Goal: Information Seeking & Learning: Compare options

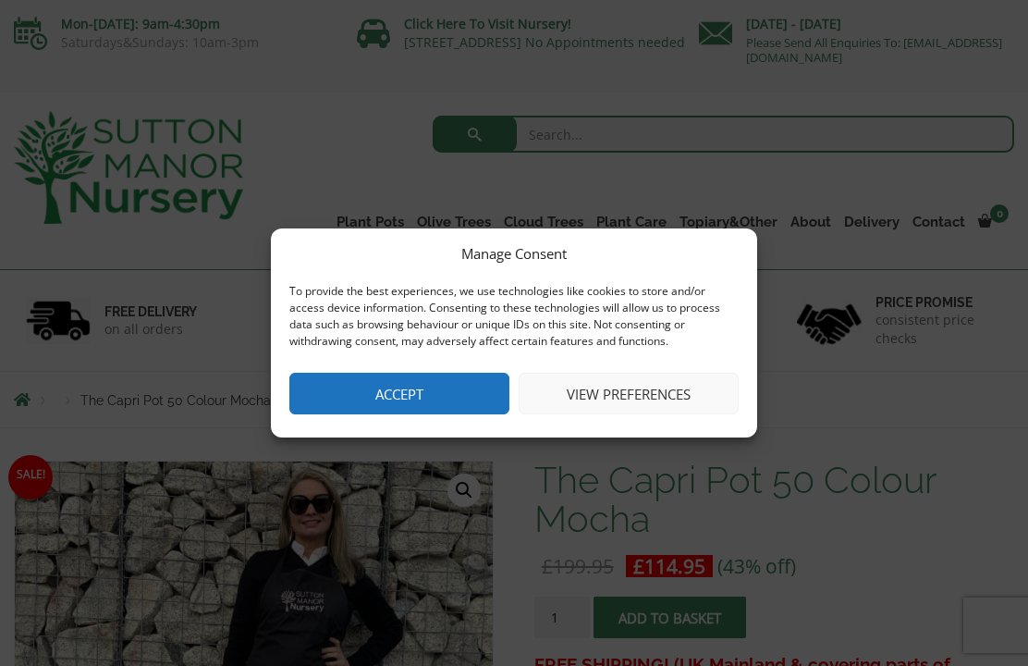
click at [437, 395] on button "Accept" at bounding box center [399, 394] width 220 height 42
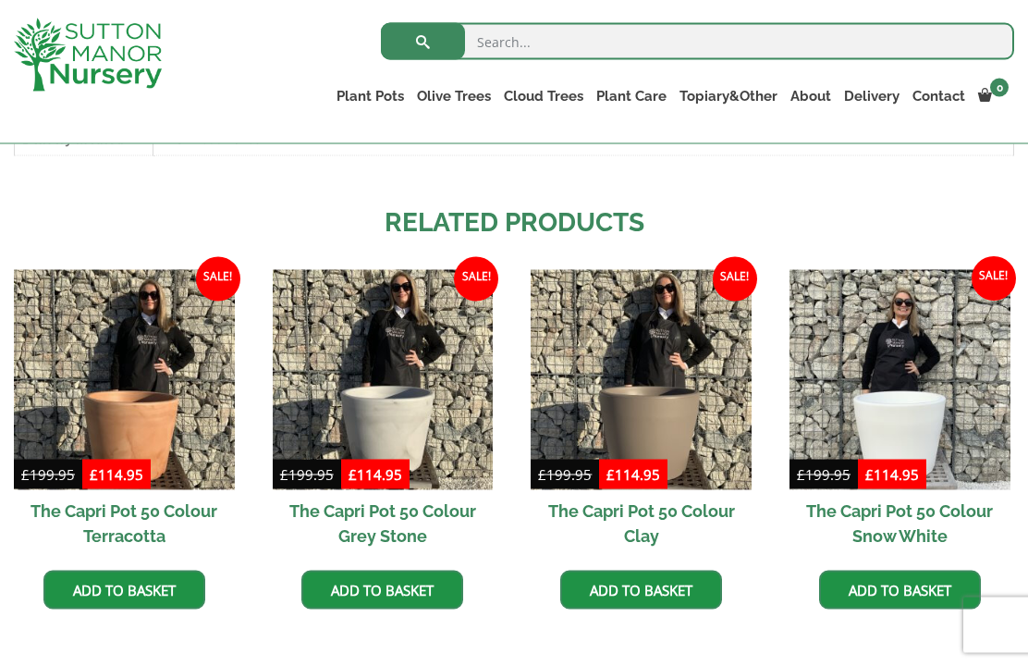
scroll to position [1099, 0]
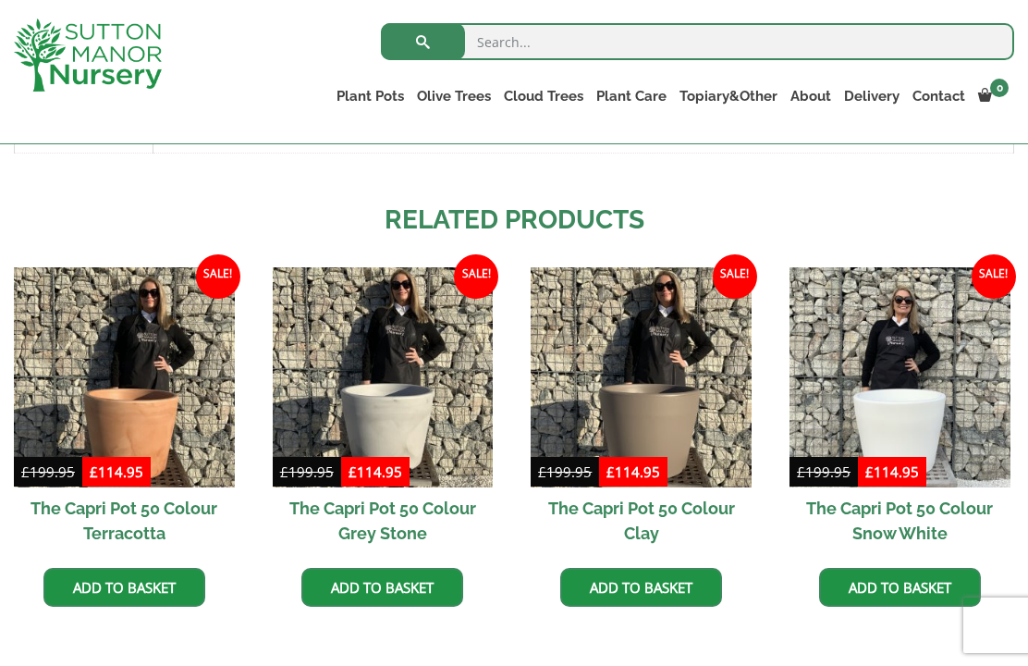
click at [394, 426] on img at bounding box center [383, 377] width 221 height 221
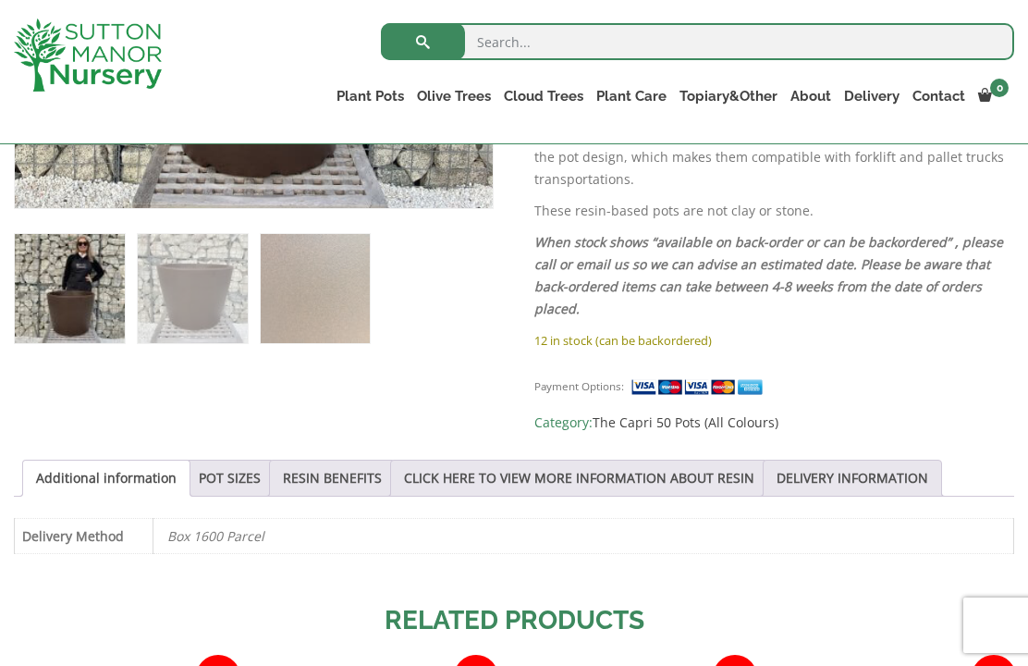
scroll to position [697, 0]
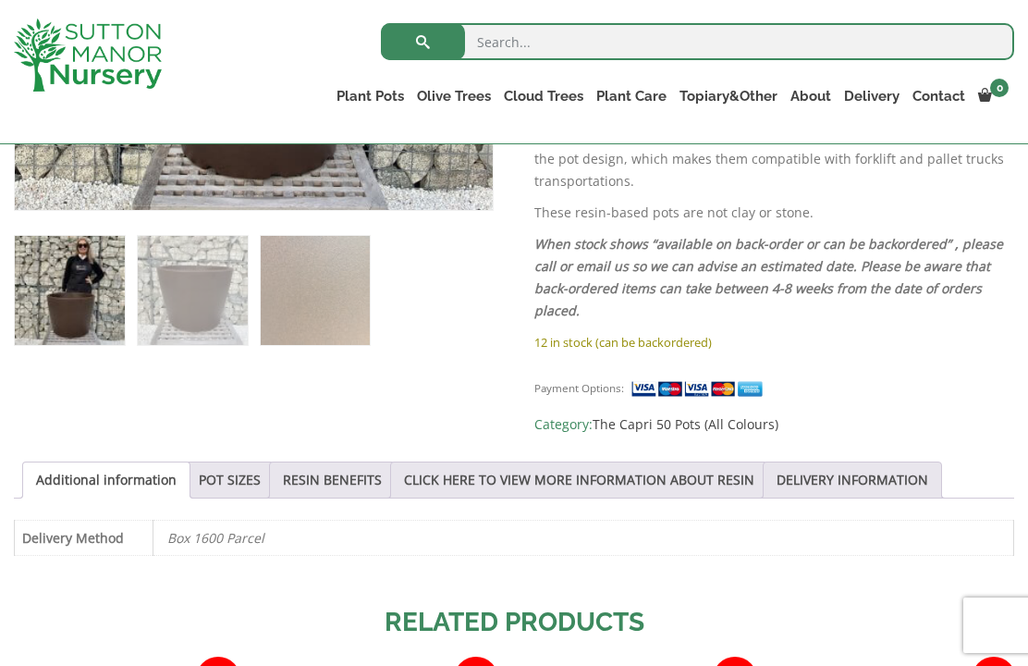
click at [0, 0] on ul "Resin Bonded Pots The Amalfi Pots The Milan Pots The Capri Pots The Brunello Po…" at bounding box center [0, 0] width 0 height 0
click at [619, 33] on input "search" at bounding box center [697, 41] width 633 height 37
type input "Pots"
click at [423, 42] on button "submit" at bounding box center [423, 41] width 84 height 37
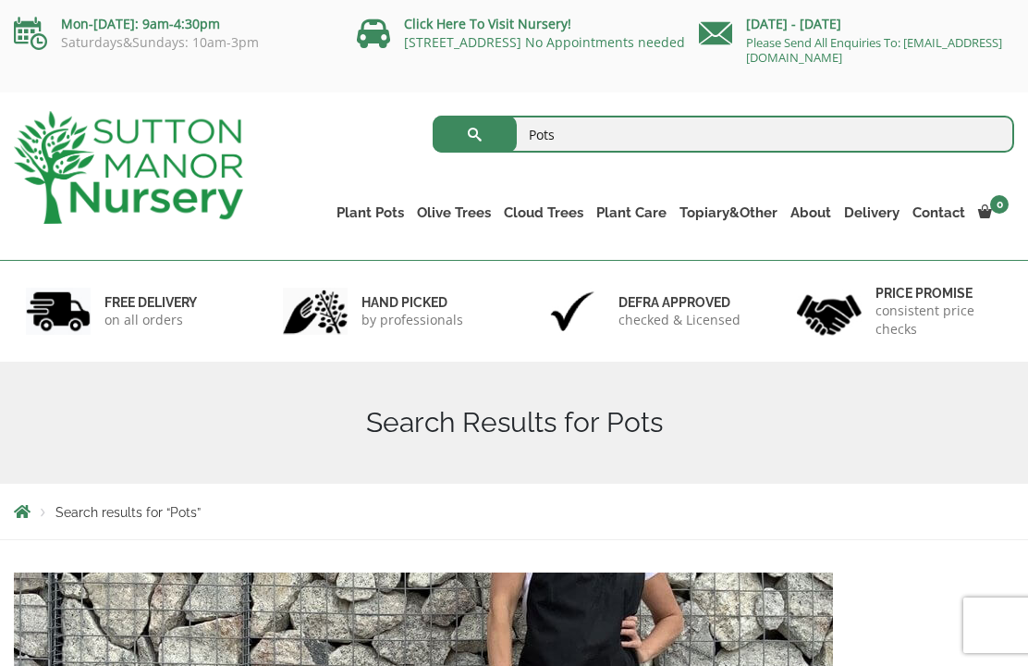
click at [0, 0] on link "Vietnamese Pots" at bounding box center [0, 0] width 0 height 0
click at [0, 0] on link "Glazed Pots" at bounding box center [0, 0] width 0 height 0
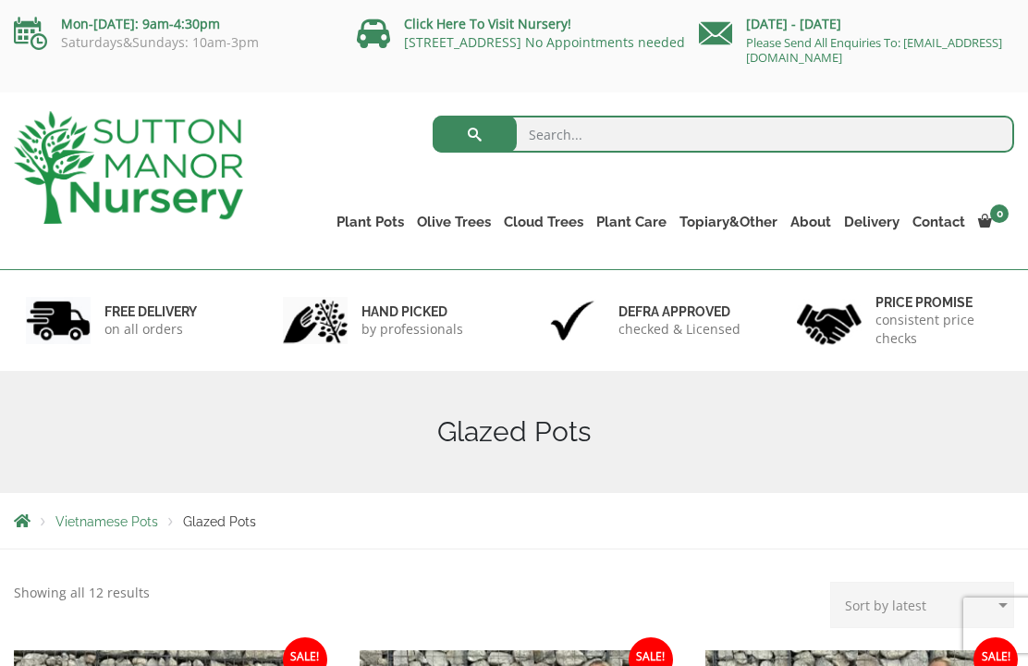
click at [386, 220] on link "Plant Pots" at bounding box center [370, 222] width 80 height 26
click at [619, 133] on input "search" at bounding box center [724, 134] width 582 height 37
type input "Resin bond pots"
click at [474, 134] on button "submit" at bounding box center [475, 134] width 84 height 37
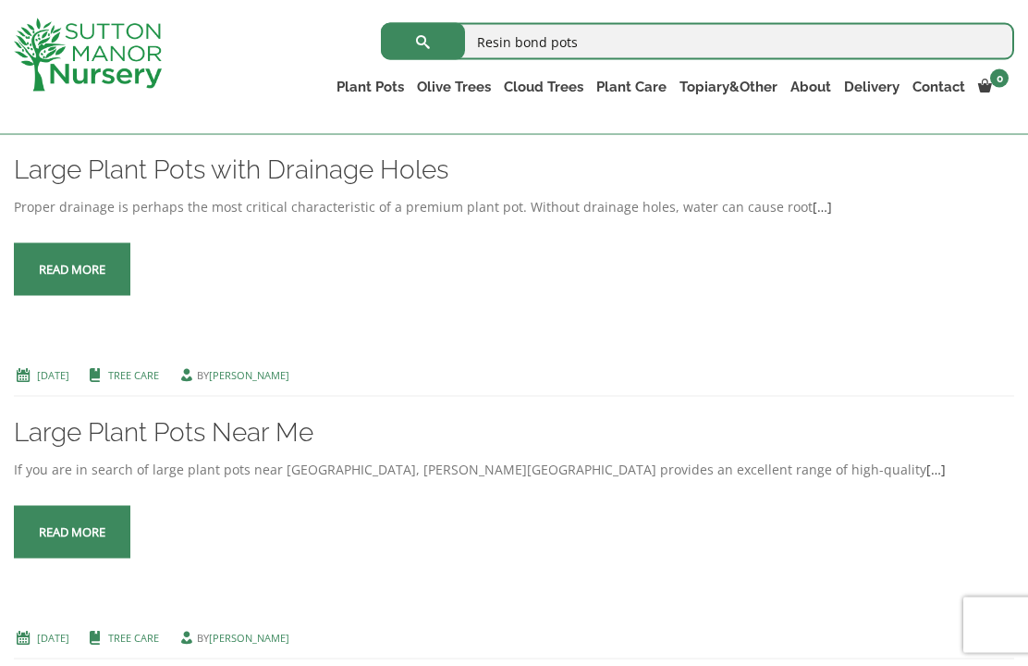
scroll to position [711, 0]
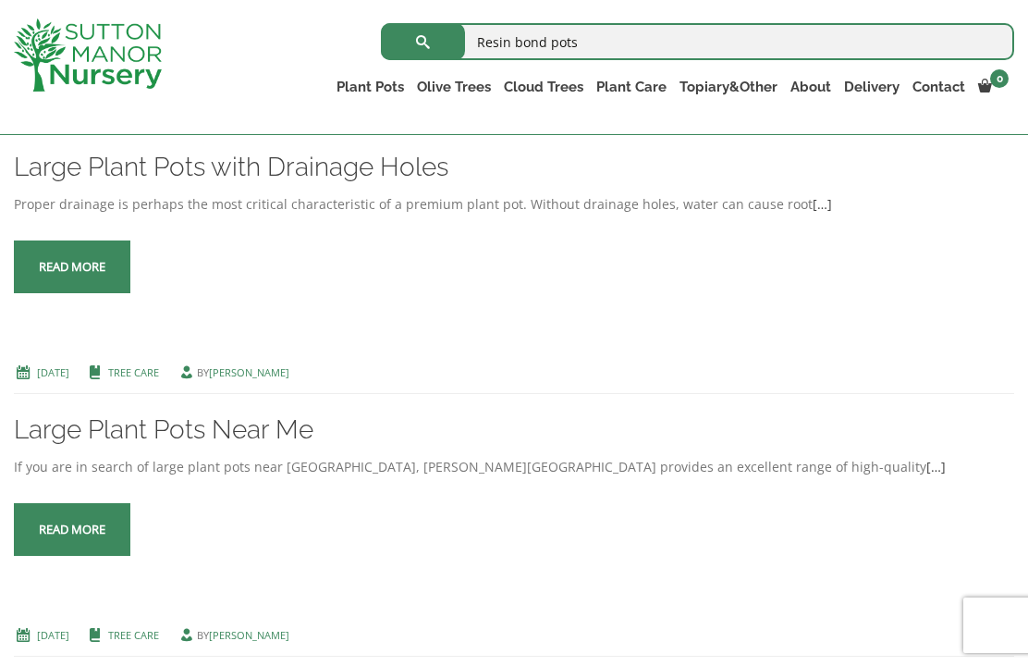
click at [72, 267] on span at bounding box center [72, 267] width 0 height 0
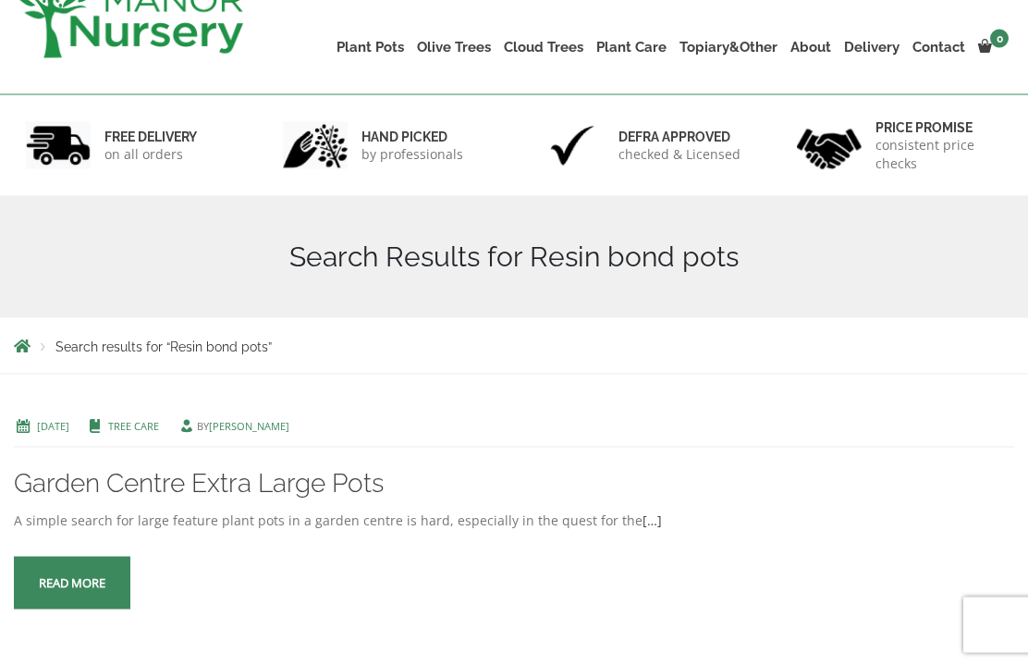
scroll to position [0, 0]
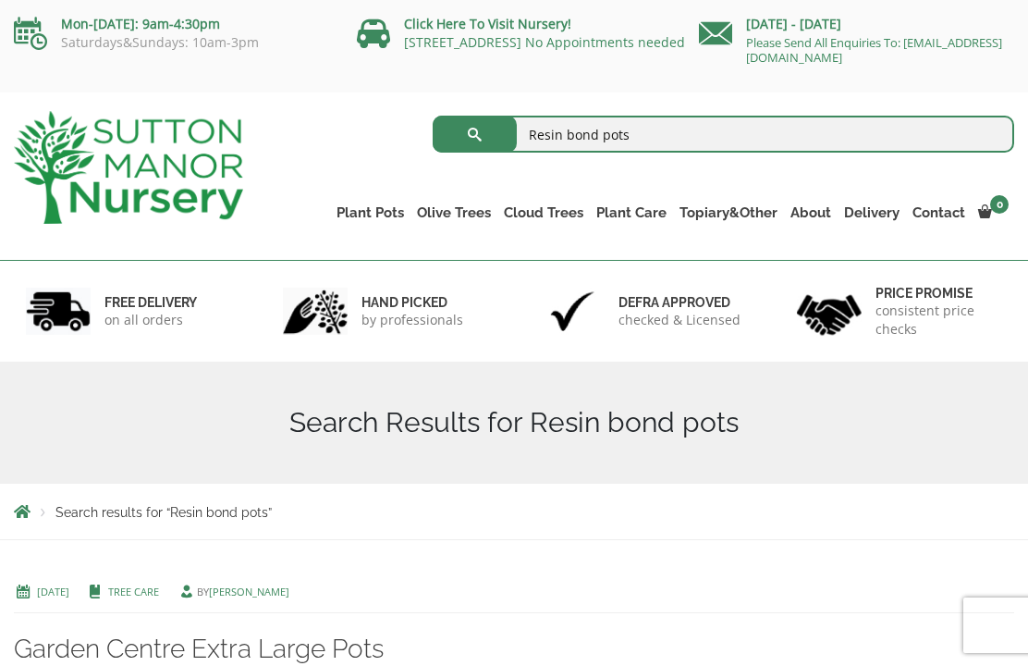
click at [0, 0] on link "The Milan Pots" at bounding box center [0, 0] width 0 height 0
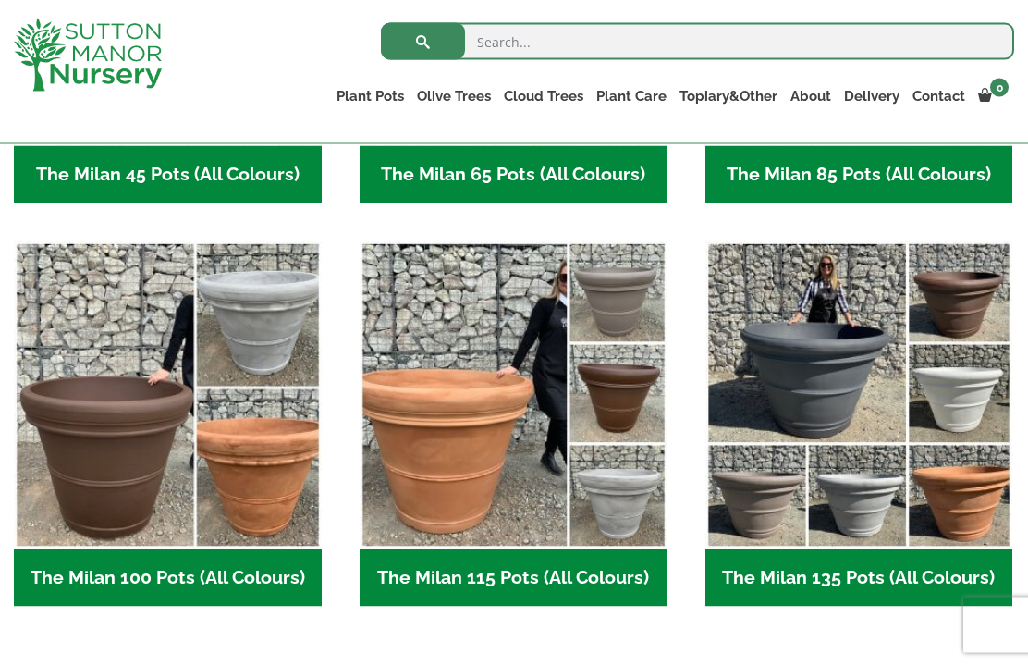
scroll to position [792, 0]
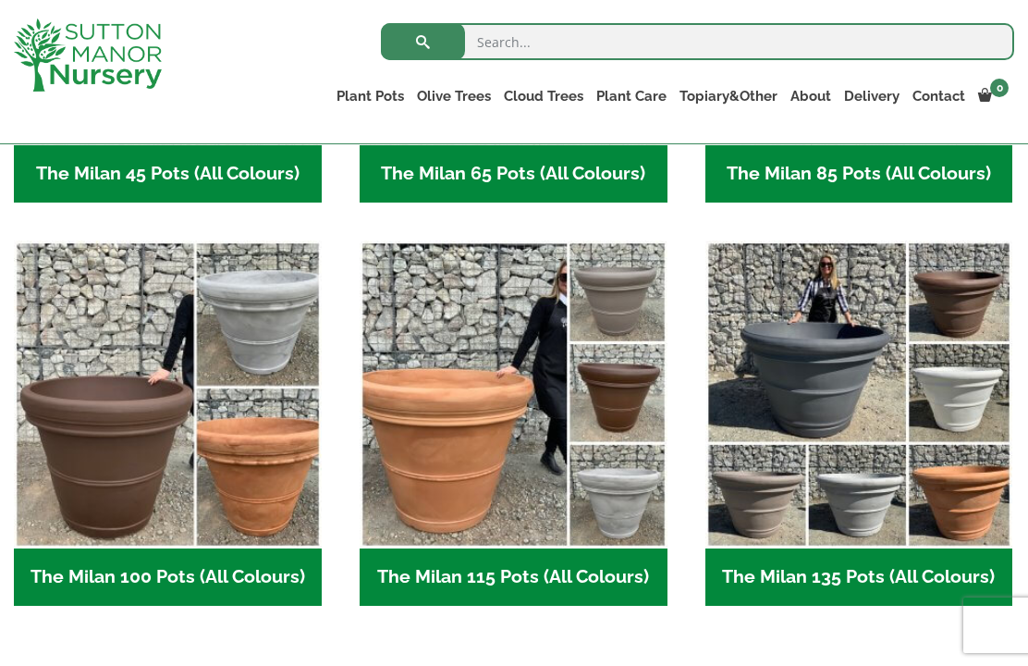
click at [632, 509] on img "Visit product category The Milan 115 Pots (All Colours)" at bounding box center [514, 394] width 308 height 308
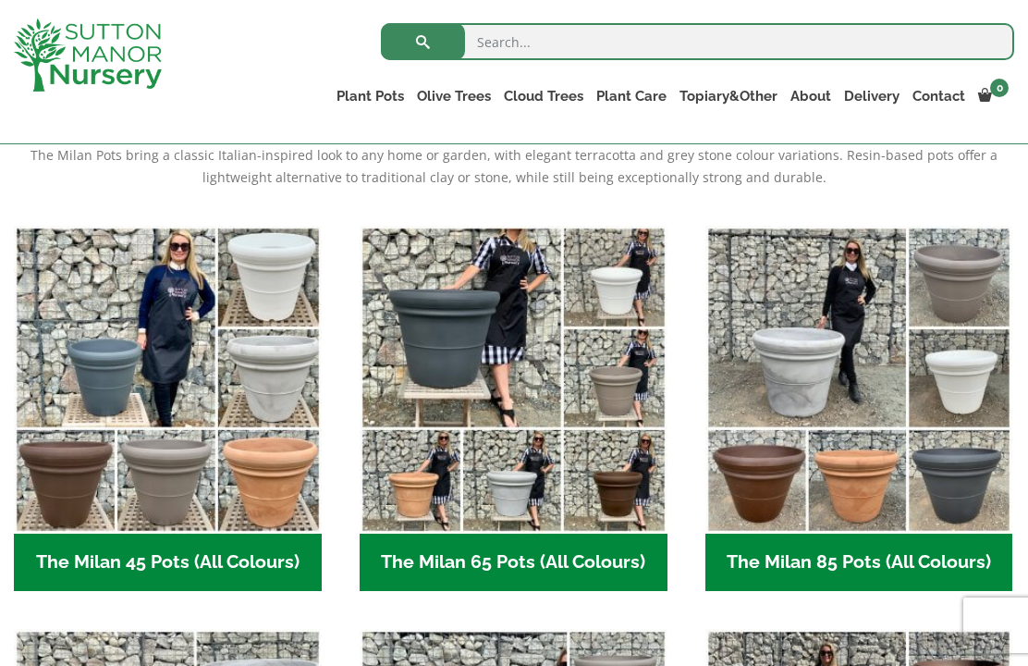
scroll to position [403, 0]
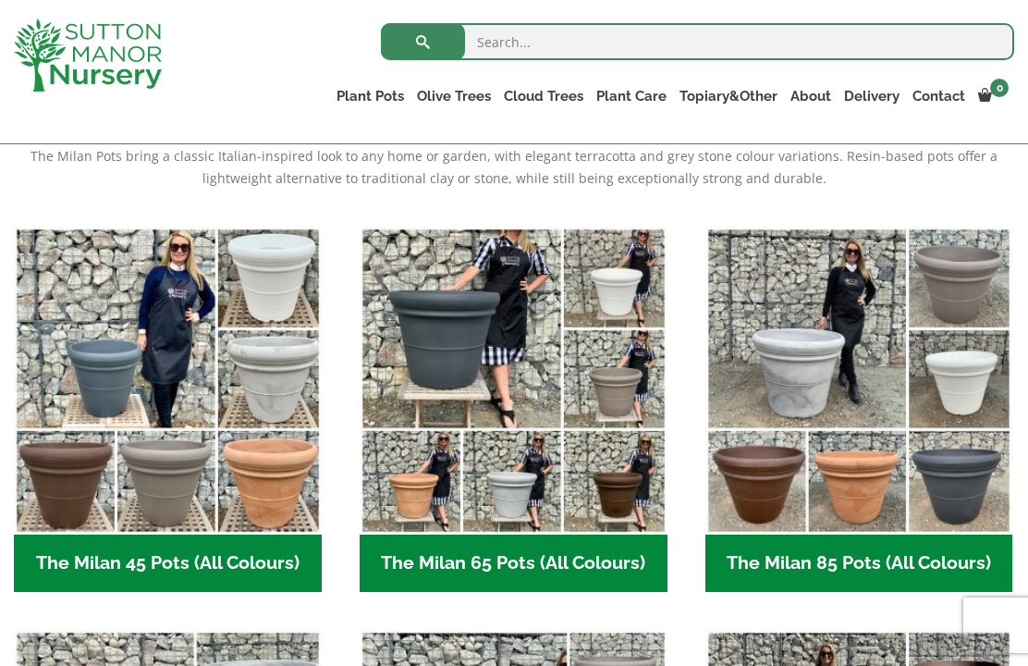
click at [530, 567] on h2 "The Milan 65 Pots (All Colours) (6)" at bounding box center [514, 562] width 308 height 57
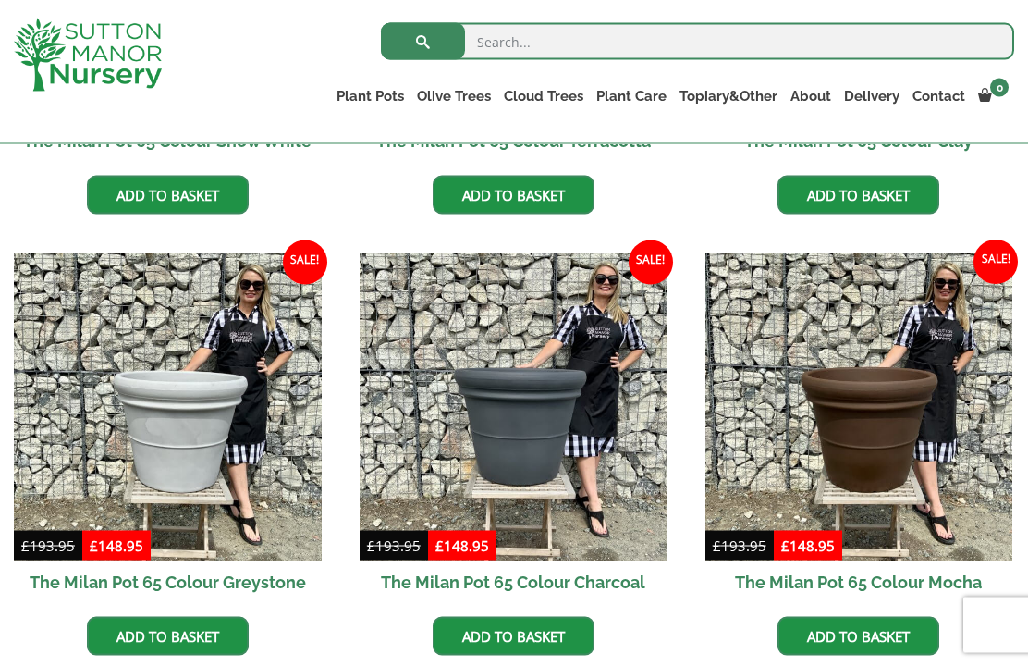
scroll to position [805, 0]
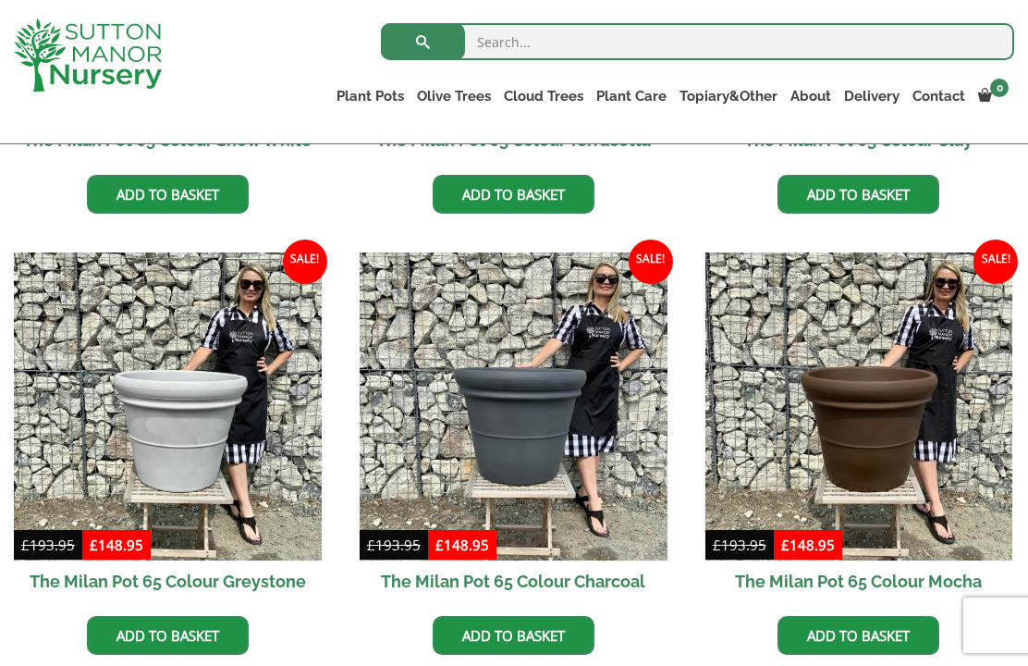
click at [204, 456] on img at bounding box center [168, 406] width 308 height 308
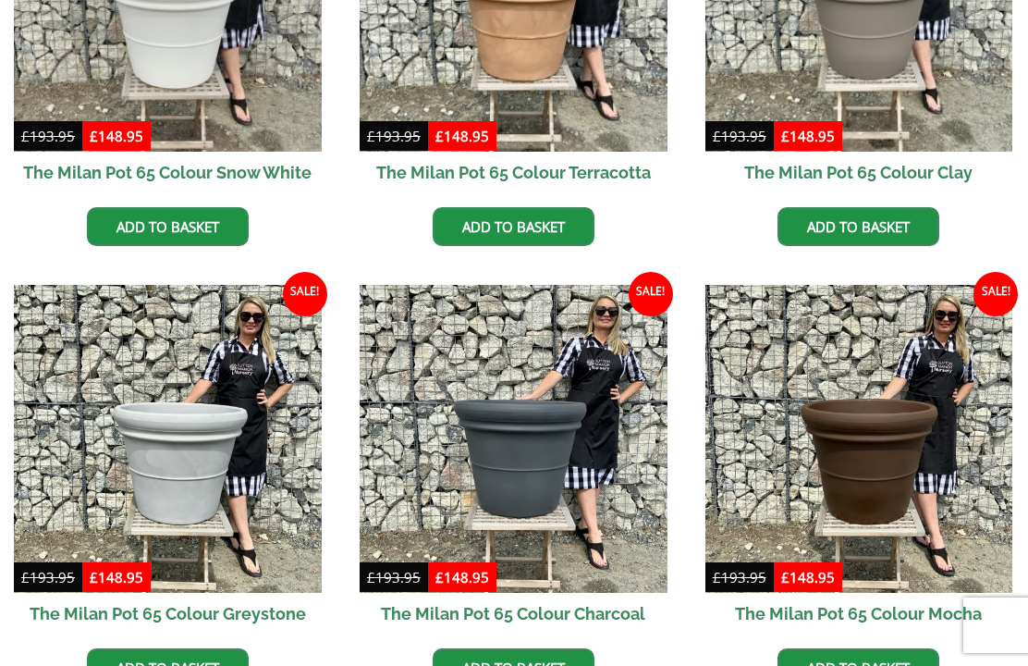
scroll to position [869, 0]
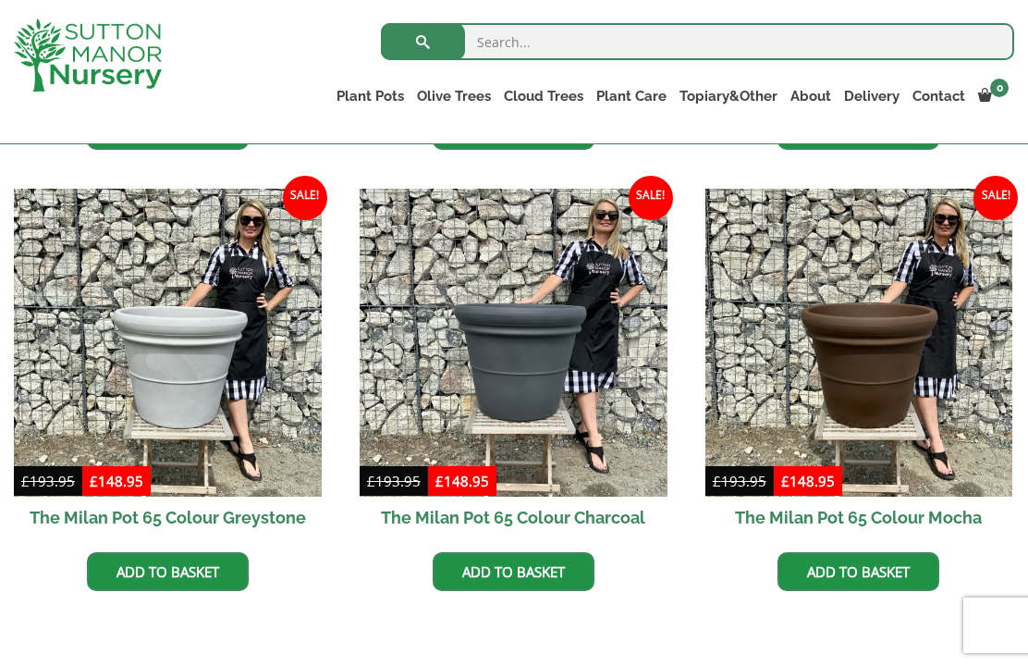
click at [0, 0] on link "The Amalfi Pots" at bounding box center [0, 0] width 0 height 0
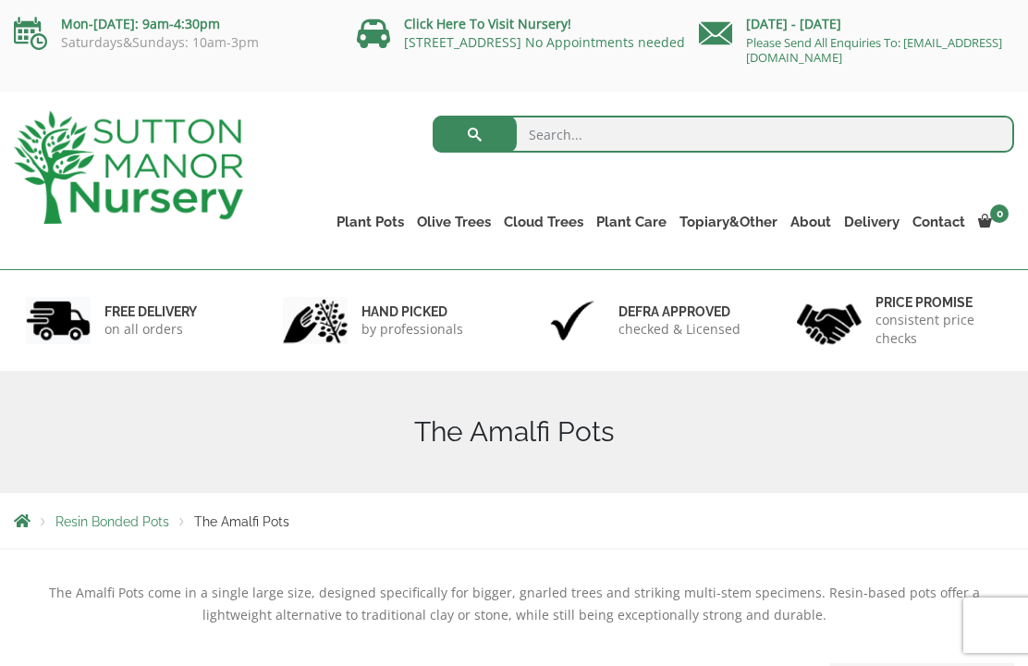
click at [0, 0] on link "The Capri Pots" at bounding box center [0, 0] width 0 height 0
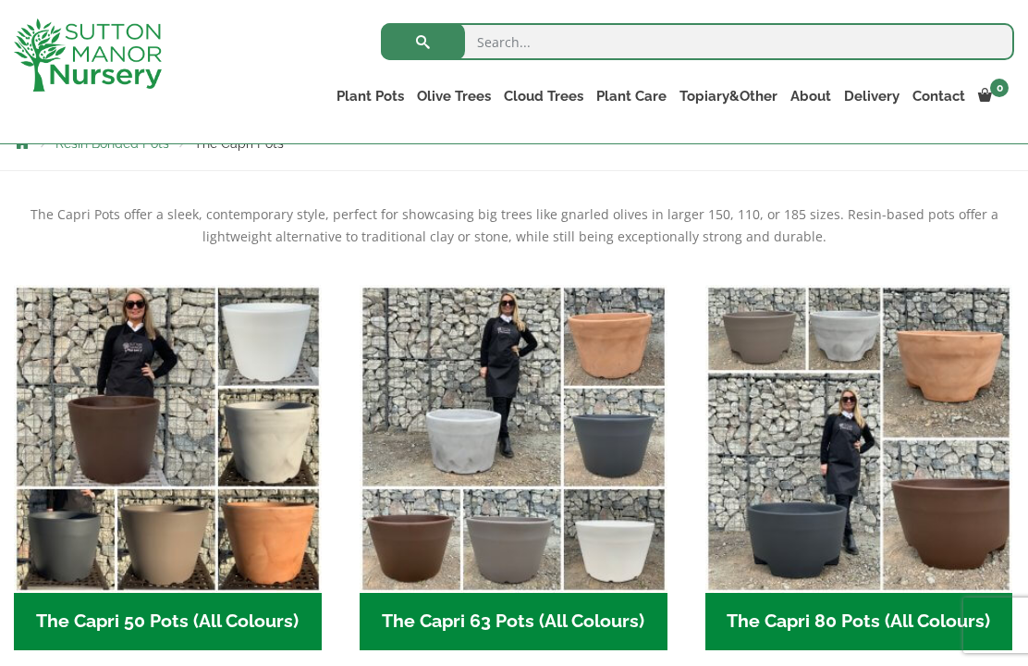
scroll to position [344, 0]
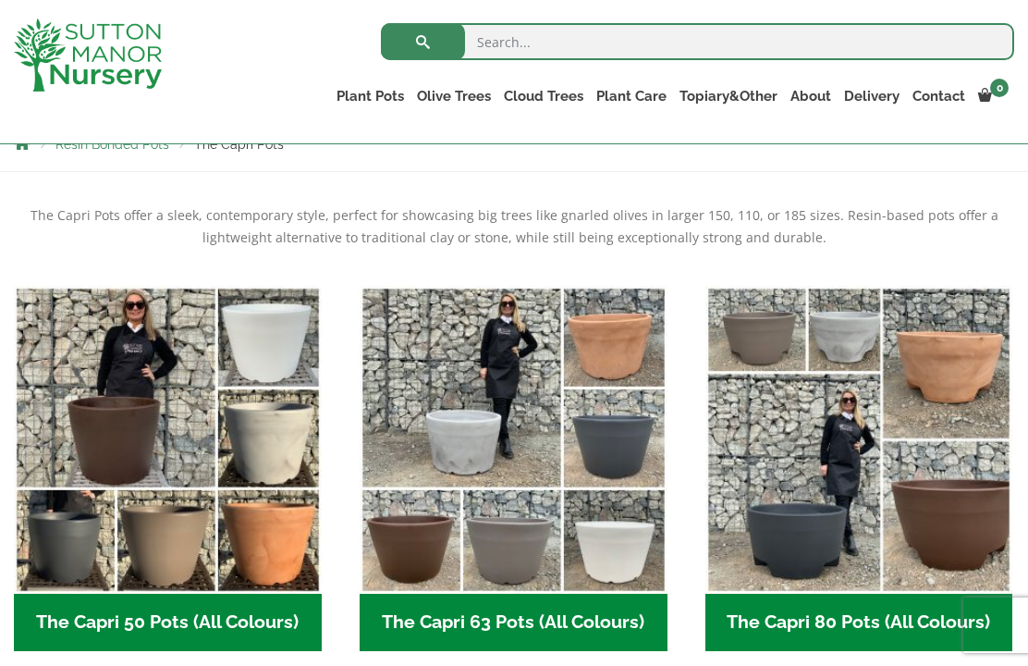
click at [908, 611] on h2 "The Capri 80 Pots (All Colours) (6)" at bounding box center [859, 622] width 308 height 57
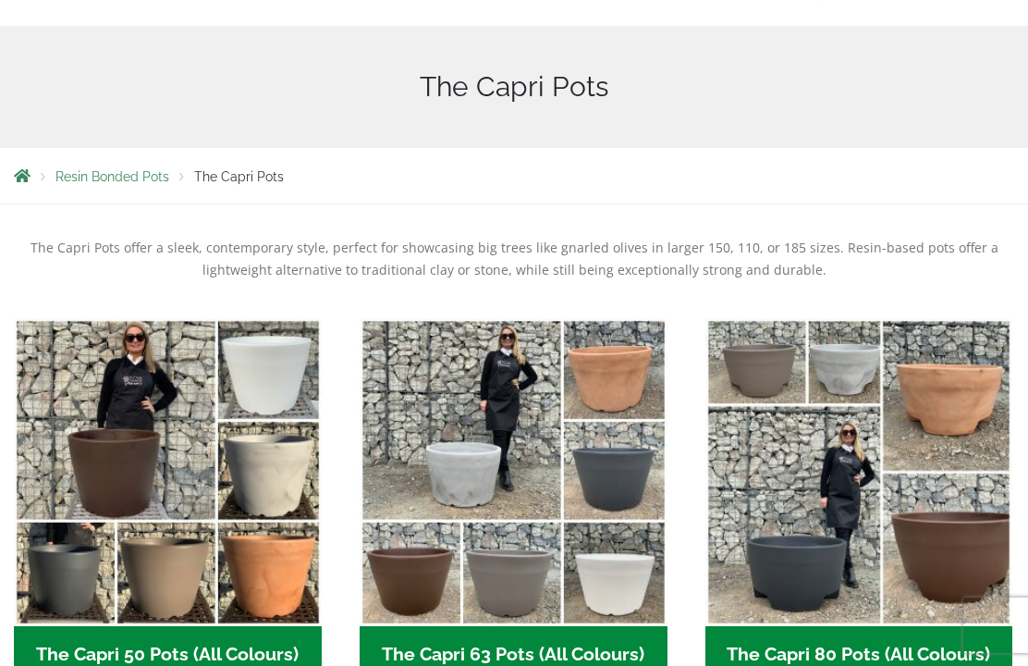
scroll to position [409, 0]
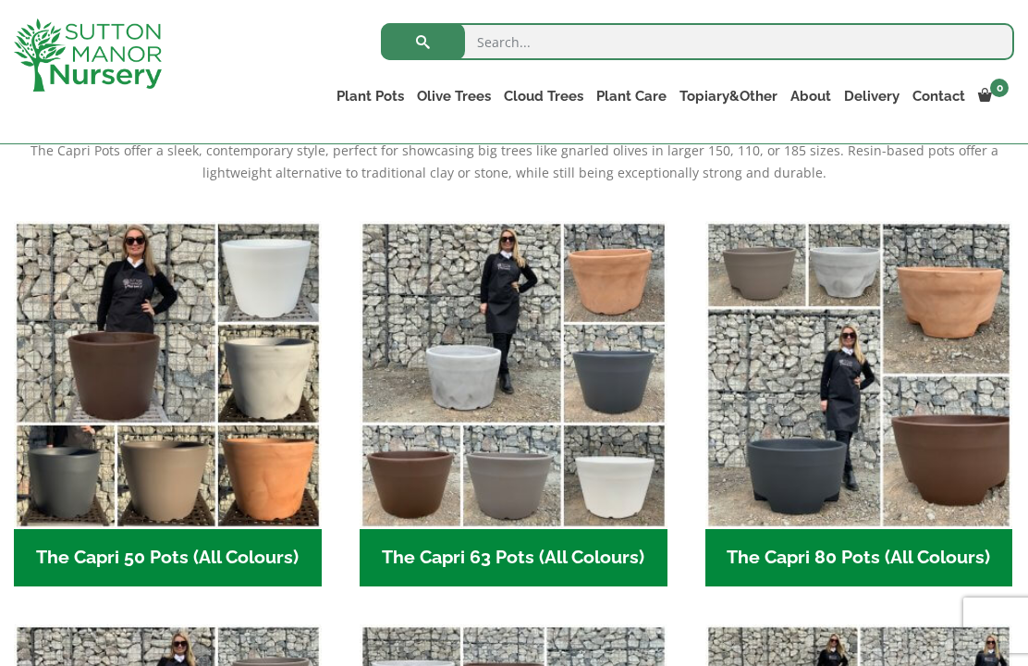
click at [526, 566] on h2 "The Capri 63 Pots (All Colours) (6)" at bounding box center [514, 557] width 308 height 57
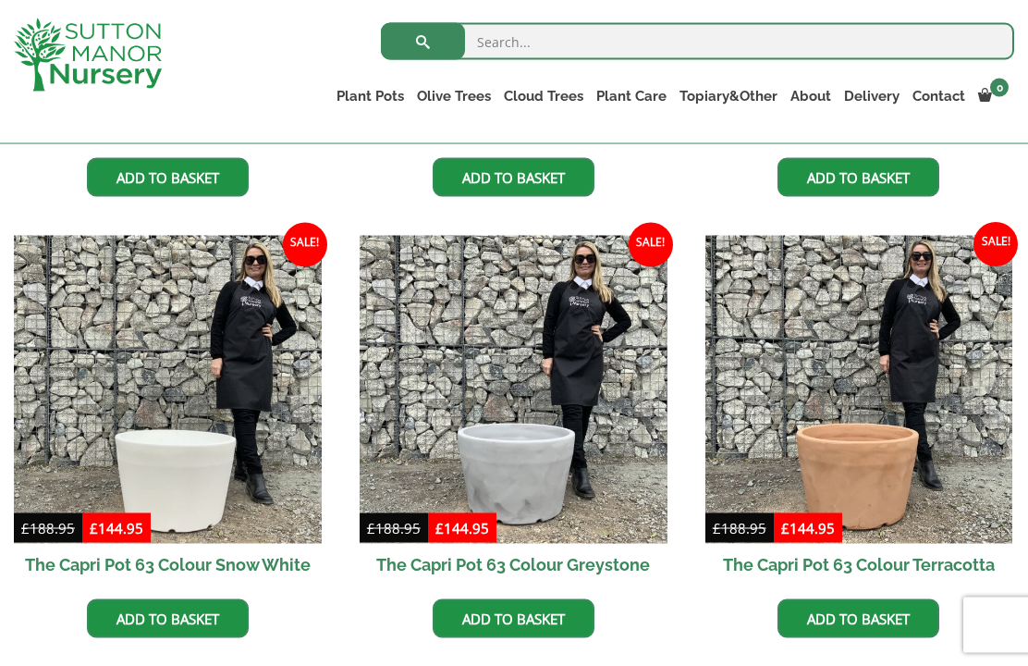
scroll to position [823, 0]
click at [584, 428] on img at bounding box center [514, 389] width 308 height 308
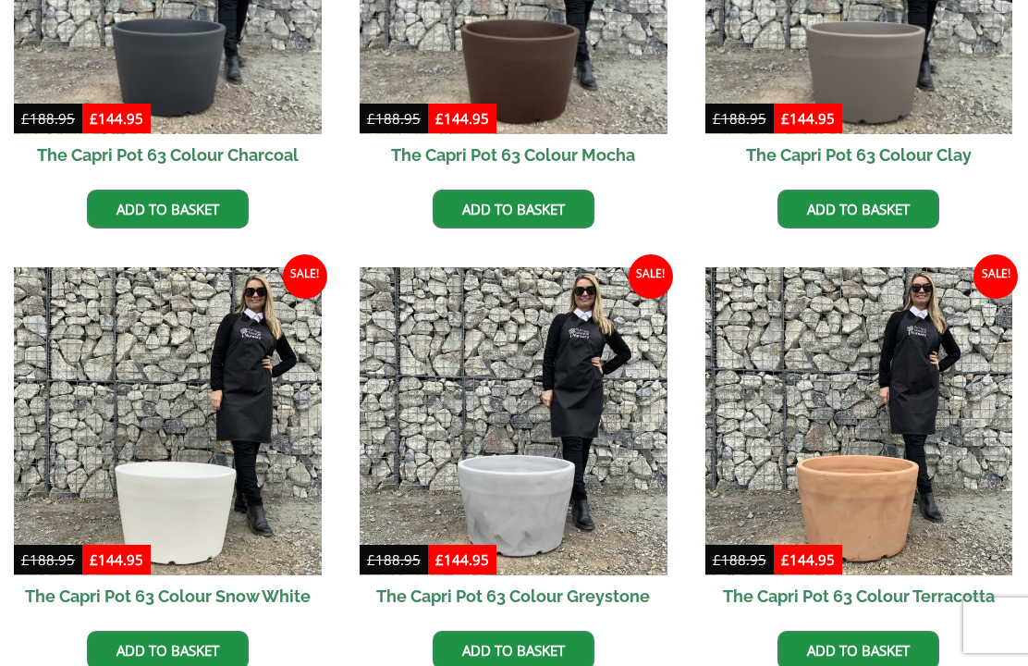
scroll to position [887, 0]
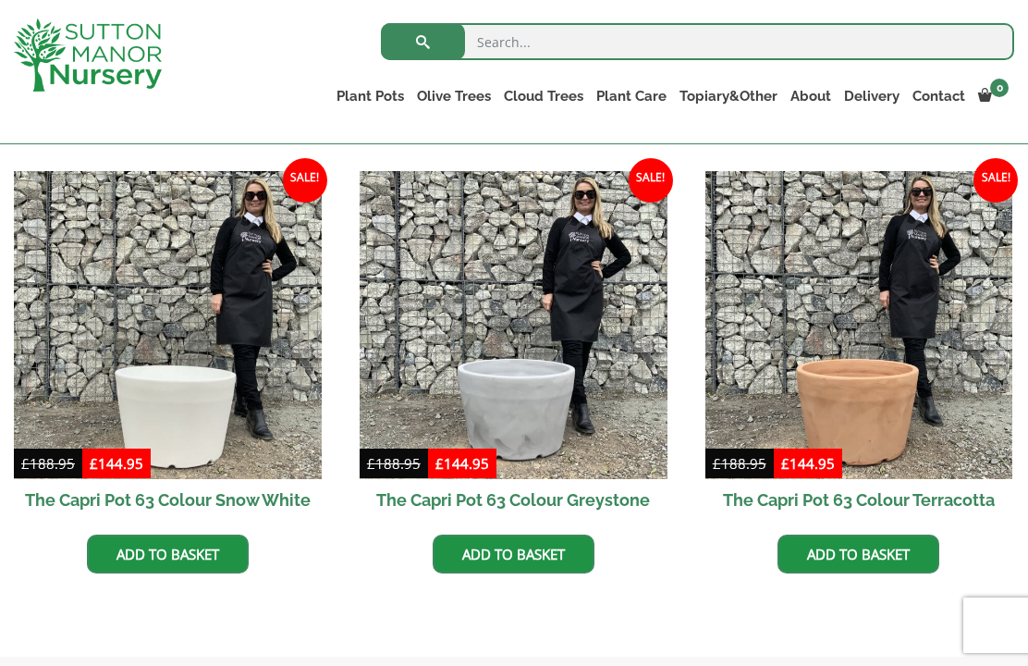
click at [0, 0] on link "The Brunello Pots" at bounding box center [0, 0] width 0 height 0
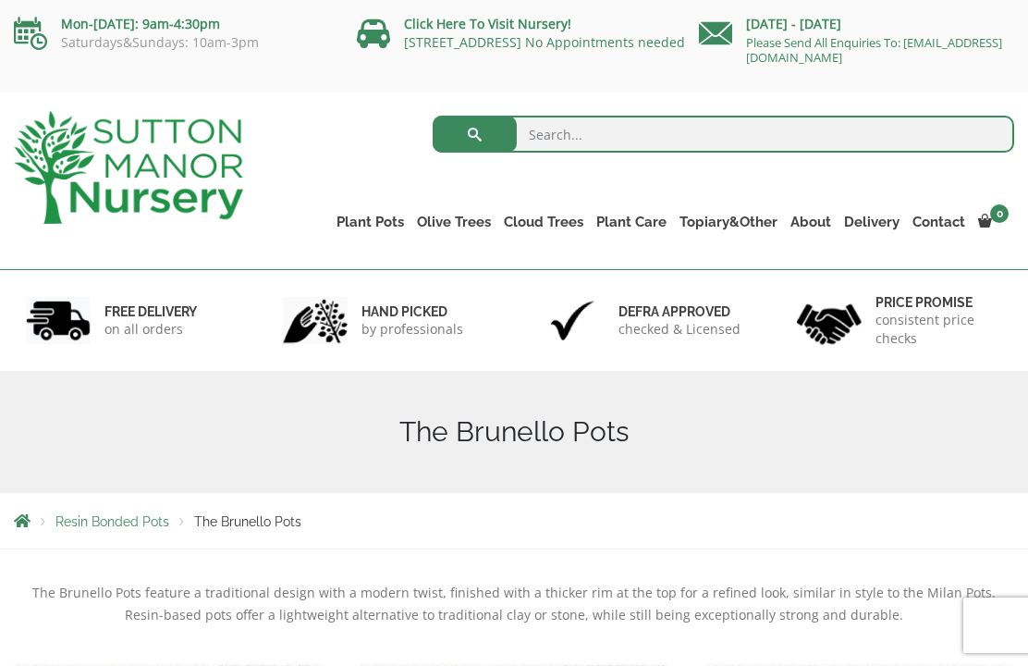
click at [0, 0] on link "The Venice Cube Pots" at bounding box center [0, 0] width 0 height 0
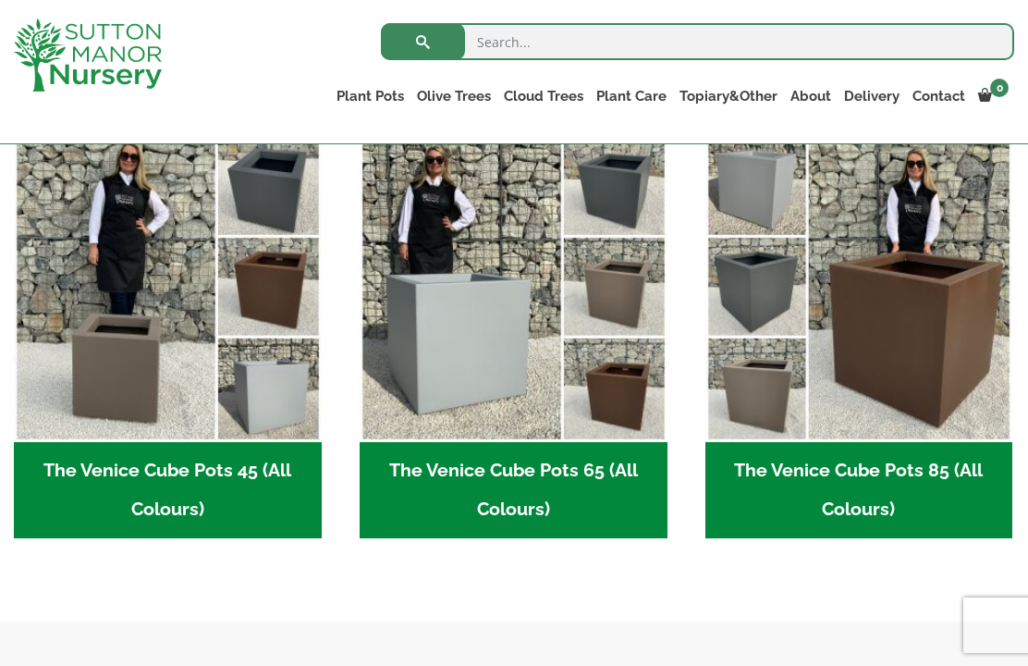
scroll to position [493, 0]
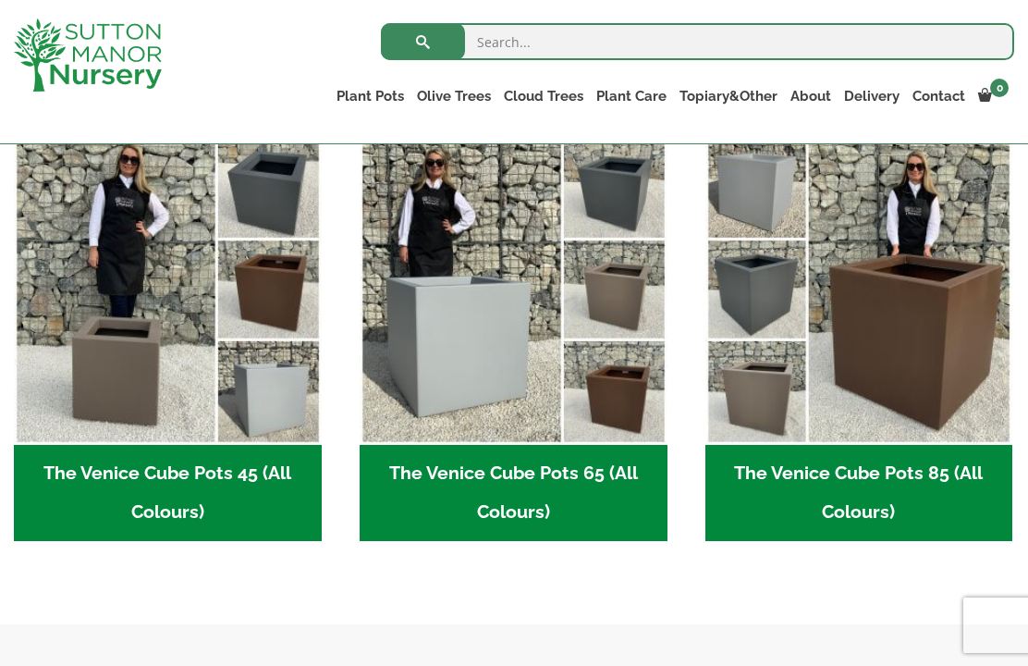
click at [555, 352] on img "Visit product category The Venice Cube Pots 65 (All Colours)" at bounding box center [514, 291] width 308 height 308
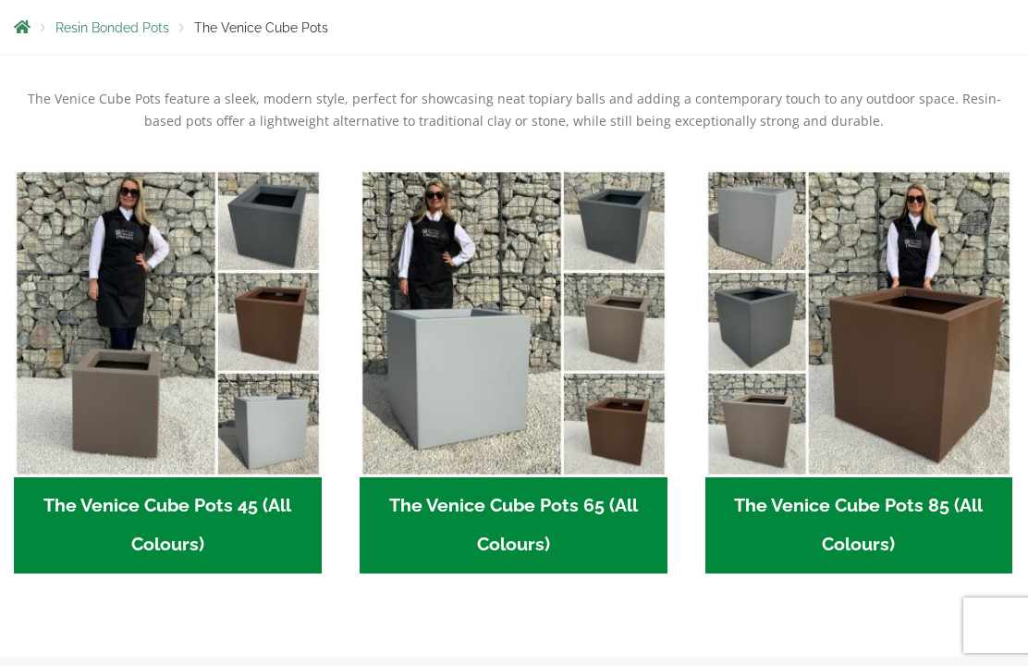
scroll to position [558, 0]
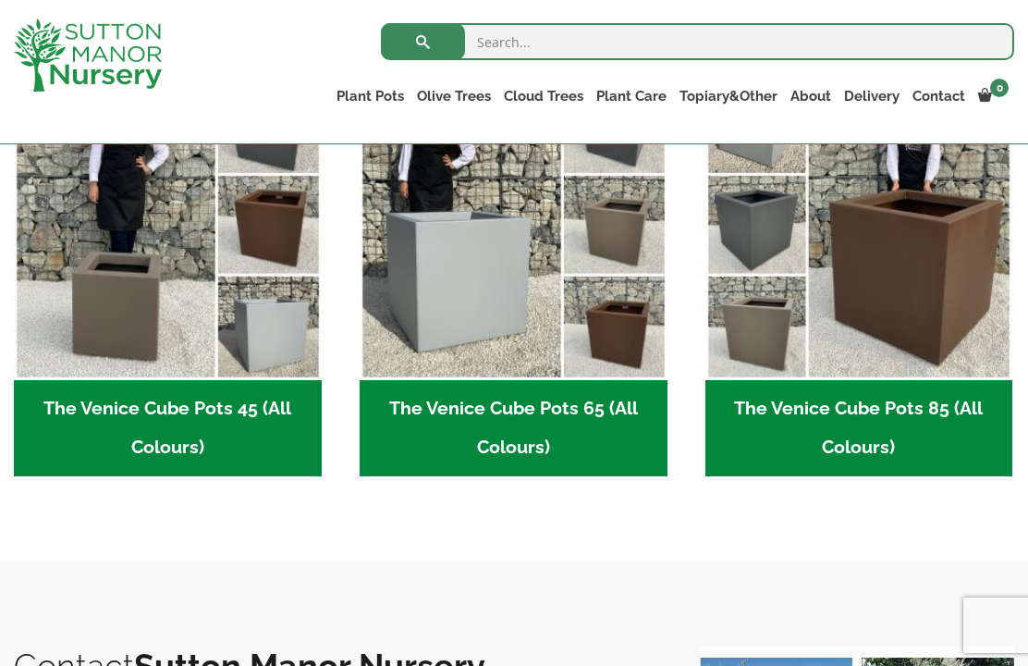
click at [0, 0] on link "The Barolo Pots" at bounding box center [0, 0] width 0 height 0
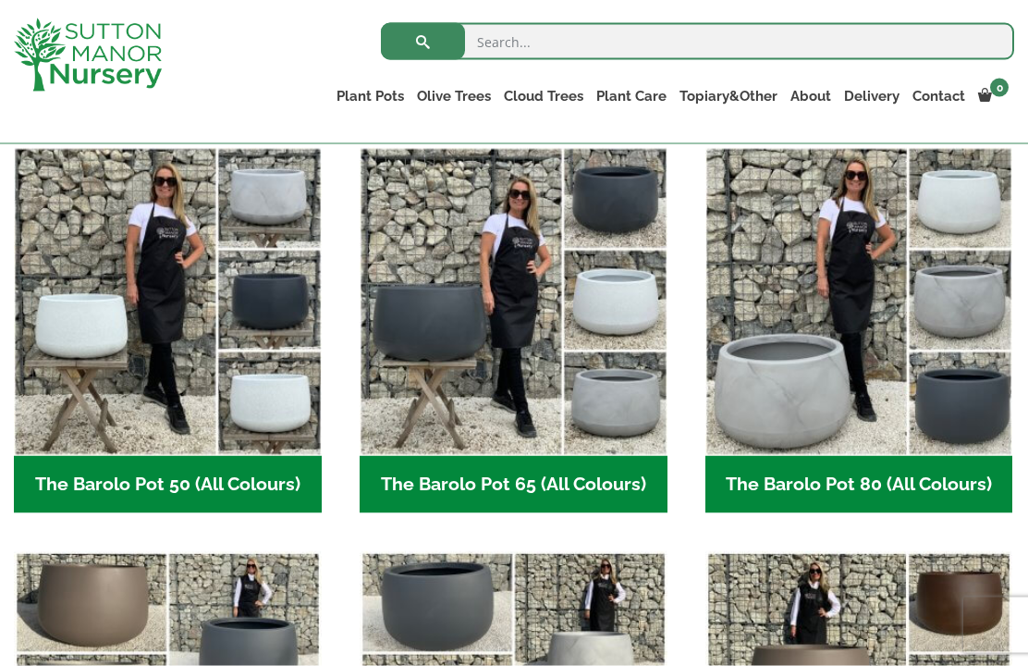
scroll to position [472, 0]
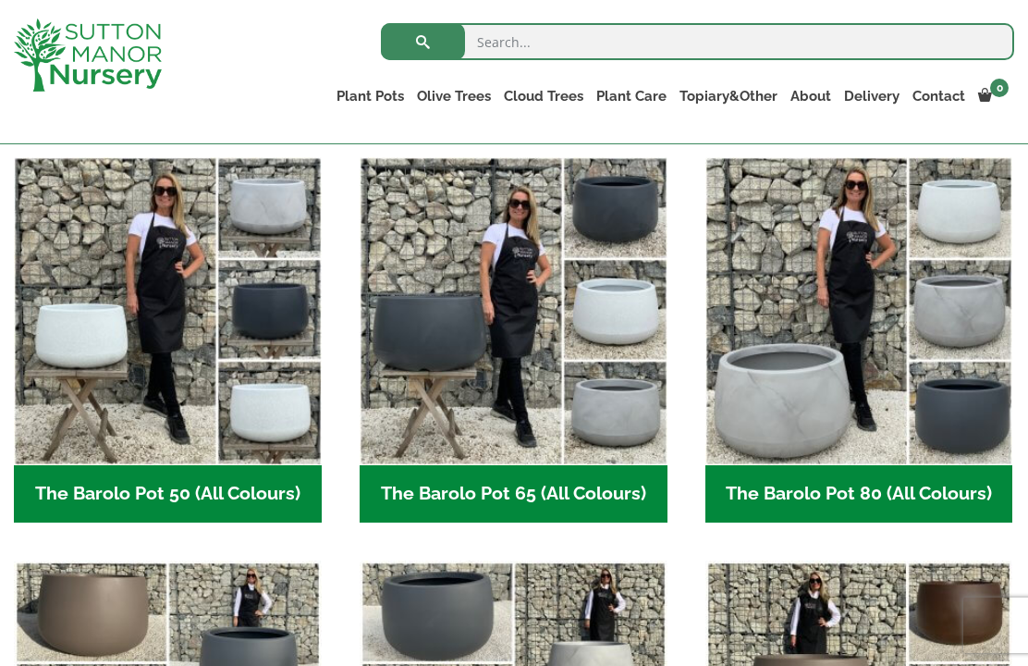
click at [541, 492] on h2 "The Barolo Pot 65 (All Colours) (6)" at bounding box center [514, 493] width 308 height 57
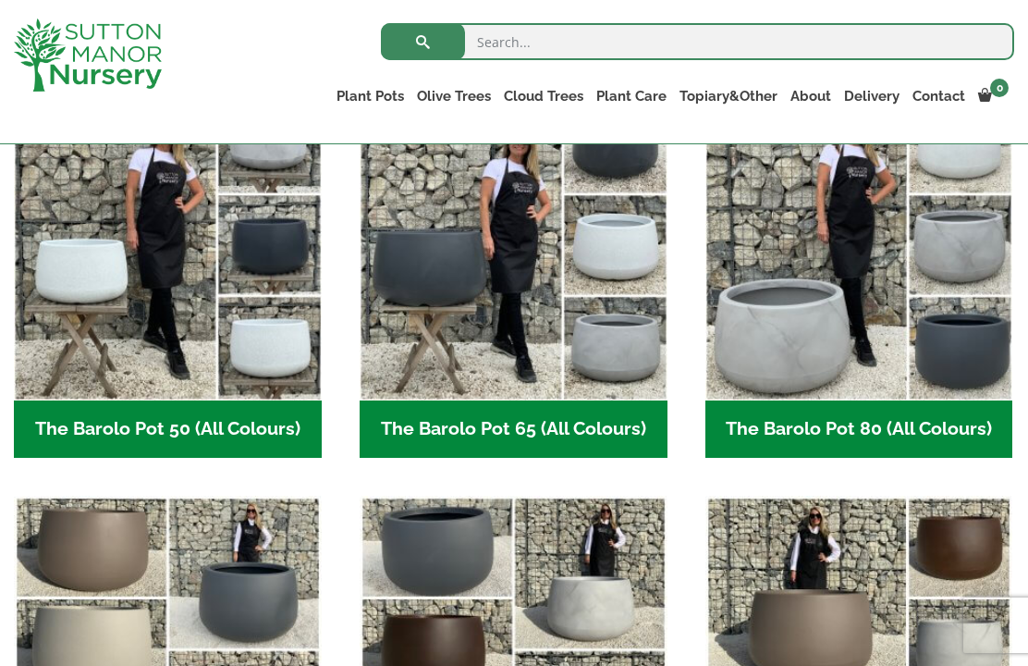
click at [0, 0] on link "The Rome Bowl" at bounding box center [0, 0] width 0 height 0
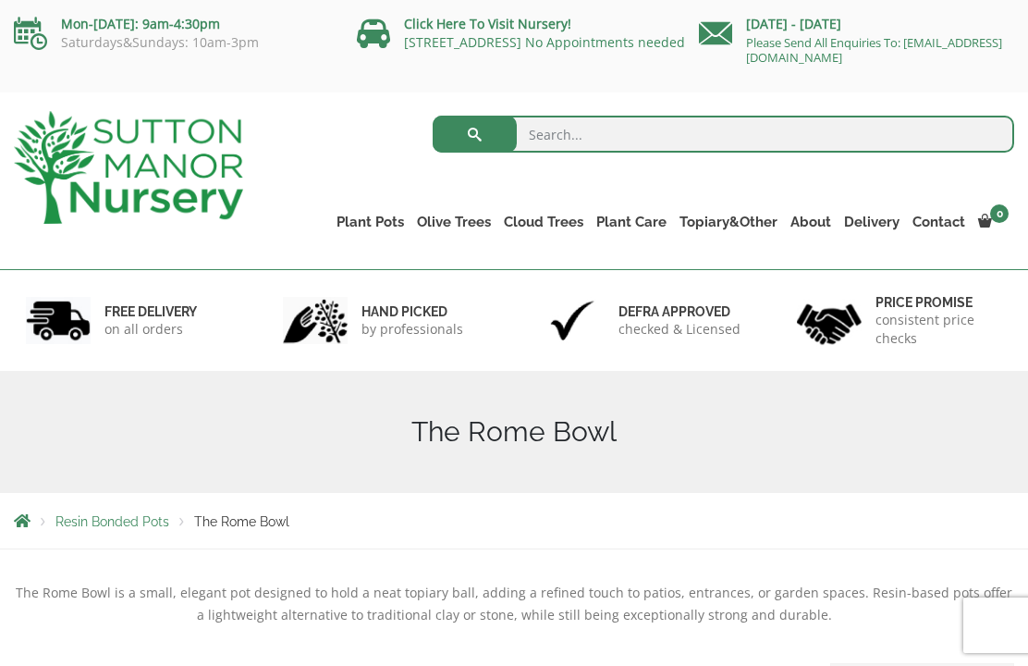
click at [0, 0] on link "The Olive Jar" at bounding box center [0, 0] width 0 height 0
click at [0, 0] on link "The Atlantis Pots" at bounding box center [0, 0] width 0 height 0
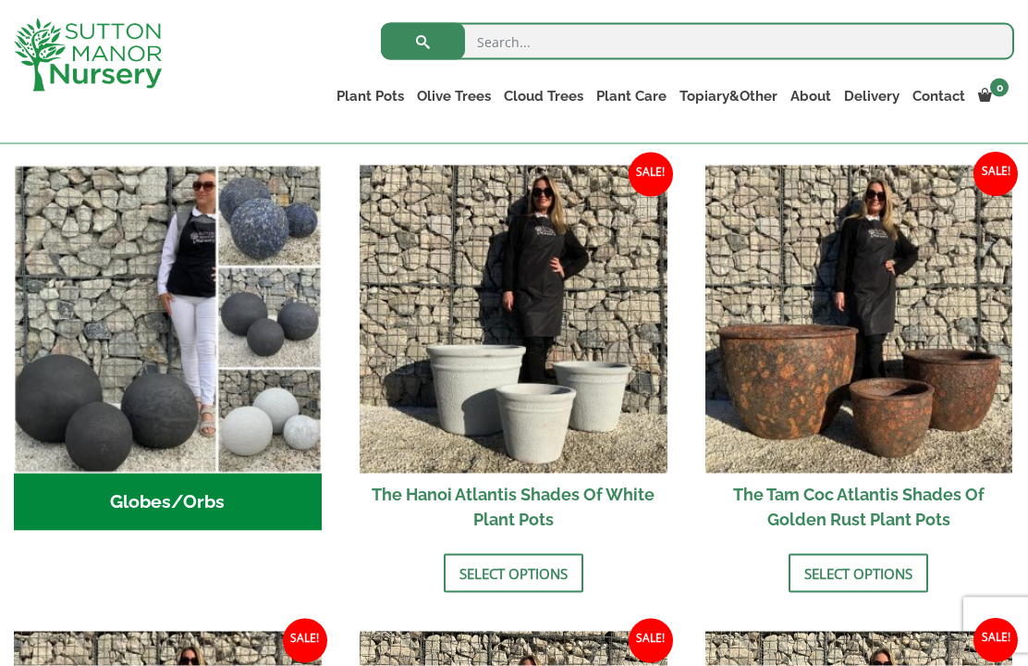
scroll to position [608, 0]
click at [208, 499] on h2 "Globes/Orbs (3)" at bounding box center [168, 500] width 308 height 57
